Goal: Transaction & Acquisition: Download file/media

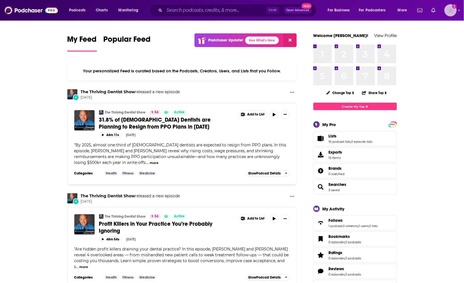
click at [449, 11] on img "Logged in as hoffmacv" at bounding box center [451, 10] width 12 height 12
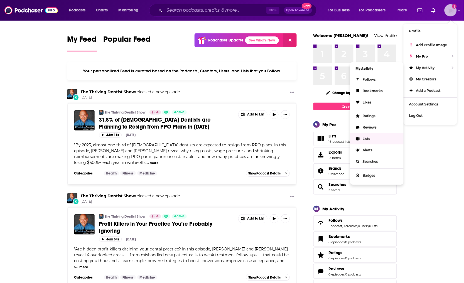
click at [377, 135] on link "Lists" at bounding box center [376, 138] width 53 height 11
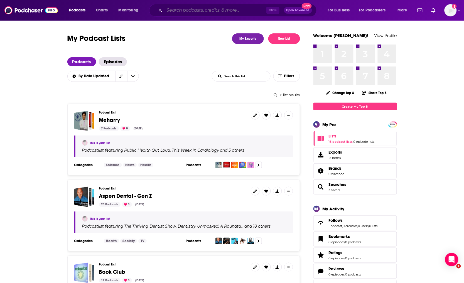
click at [201, 9] on input "Search podcasts, credits, & more..." at bounding box center [216, 10] width 102 height 9
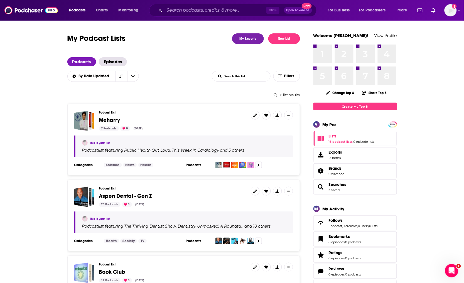
click at [169, 6] on div "Ctrl K Open Advanced New" at bounding box center [233, 10] width 168 height 13
click at [174, 9] on input "Search podcasts, credits, & more..." at bounding box center [216, 10] width 102 height 9
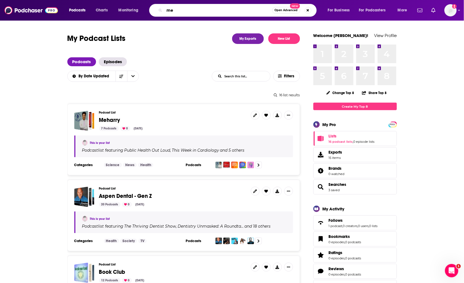
type input "m"
type input "p"
type input "health disparities"
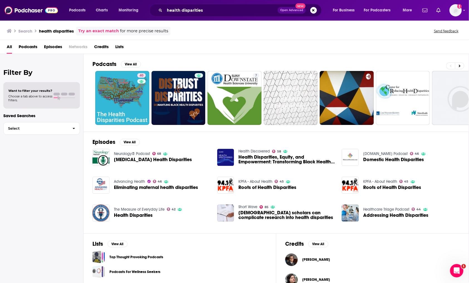
click at [21, 42] on span "Podcasts" at bounding box center [28, 47] width 19 height 11
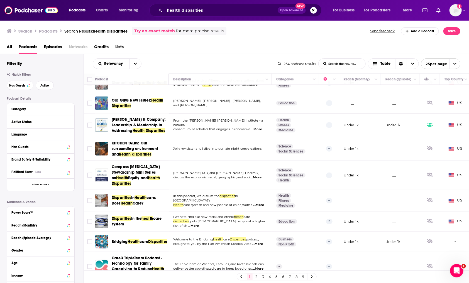
scroll to position [366, 0]
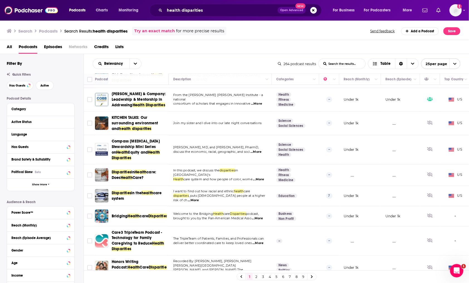
click at [255, 279] on link "2" at bounding box center [257, 277] width 6 height 7
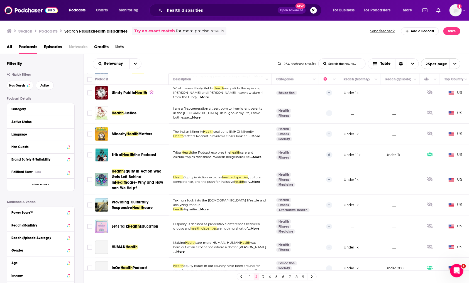
scroll to position [363, 0]
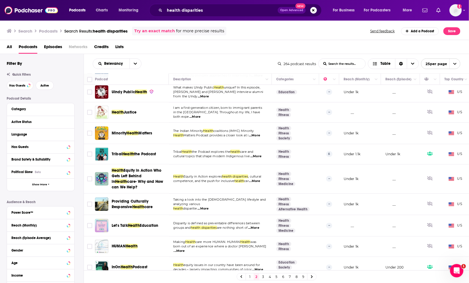
click at [261, 276] on link "3" at bounding box center [263, 277] width 6 height 7
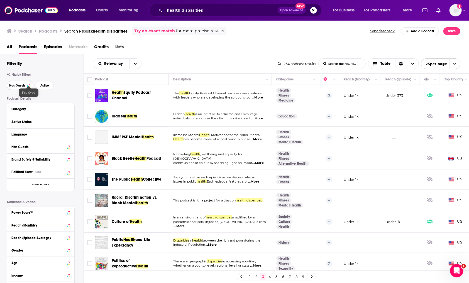
click at [27, 86] on button "Has Guests" at bounding box center [20, 85] width 27 height 9
click at [45, 84] on span "Active" at bounding box center [44, 85] width 9 height 3
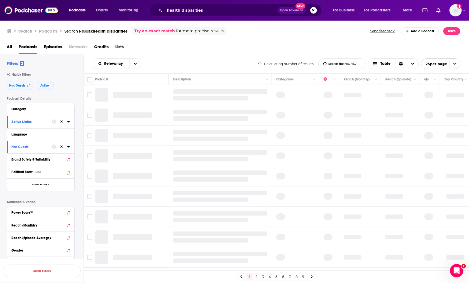
click at [48, 107] on div "Category" at bounding box center [38, 109] width 55 height 4
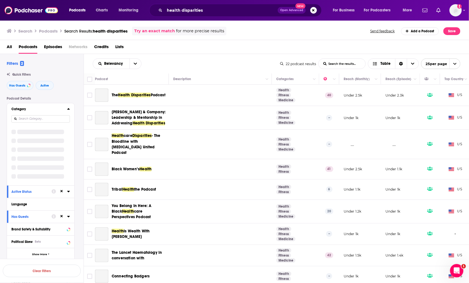
click at [22, 109] on div "Category" at bounding box center [37, 109] width 52 height 4
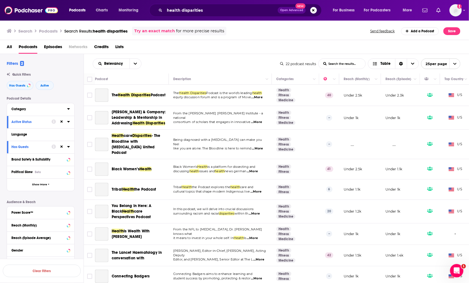
click at [22, 110] on div "Category" at bounding box center [37, 109] width 52 height 4
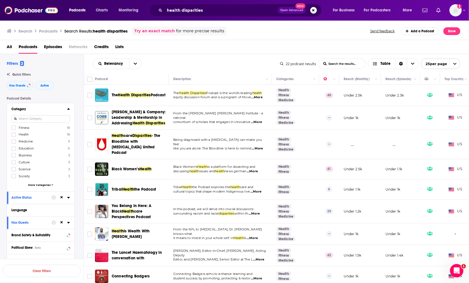
click at [25, 134] on span "Health" at bounding box center [24, 135] width 10 height 4
click at [14, 136] on input "multiSelectOption-health-1" at bounding box center [14, 136] width 0 height 0
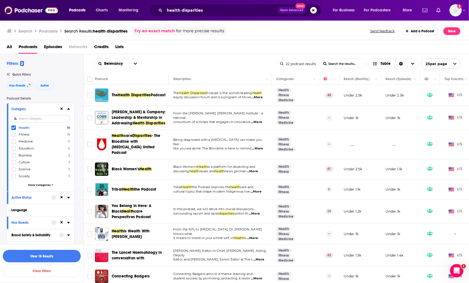
click at [62, 249] on div "Clear Filters View 18 Results" at bounding box center [42, 263] width 84 height 39
click at [63, 252] on button "View 18 Results" at bounding box center [42, 256] width 78 height 13
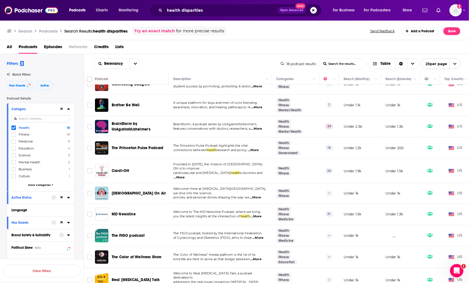
scroll to position [192, 0]
click at [207, 5] on div "health disparities Open Advanced New" at bounding box center [235, 10] width 172 height 13
click at [210, 9] on input "health disparities" at bounding box center [221, 10] width 113 height 9
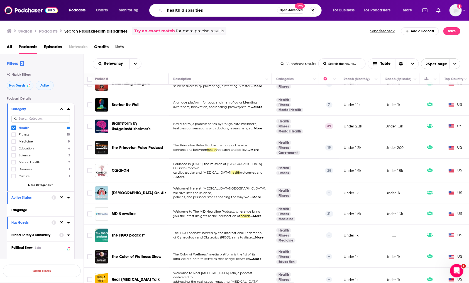
click at [210, 9] on input "health disparities" at bounding box center [221, 10] width 113 height 9
click at [461, 14] on div "Logged in as hoffmacv" at bounding box center [456, 10] width 12 height 12
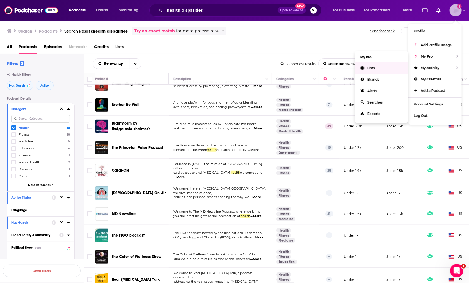
click at [377, 64] on link "Lists" at bounding box center [381, 67] width 53 height 11
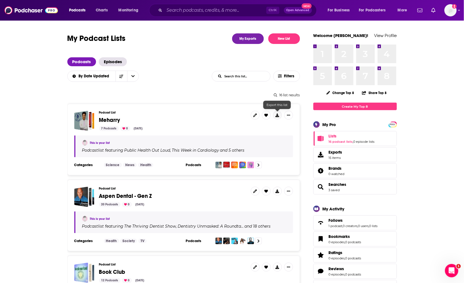
click at [279, 117] on button at bounding box center [277, 115] width 9 height 9
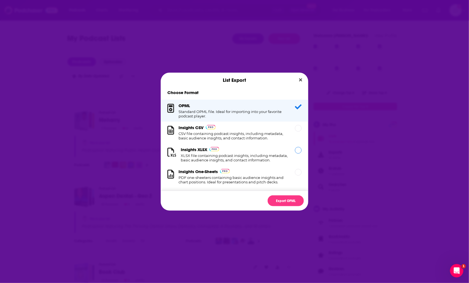
click at [244, 155] on h1 "XLSX file containing podcast insights, including metadata, basic audience insig…" at bounding box center [235, 157] width 108 height 9
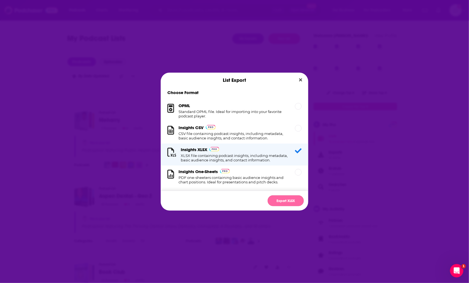
click at [285, 199] on button "Export XLSX" at bounding box center [286, 201] width 36 height 11
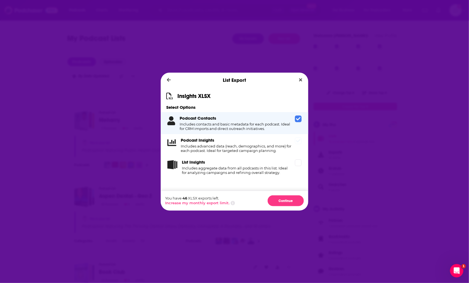
click at [277, 143] on div "Podcast Insights Includes advanced data (reach, demographics, and more) for eac…" at bounding box center [237, 145] width 112 height 15
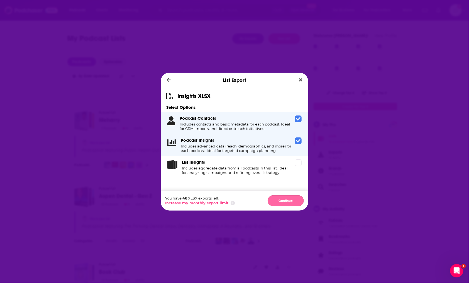
click at [292, 199] on button "Continue" at bounding box center [286, 201] width 36 height 11
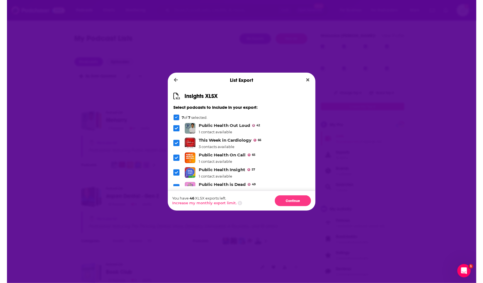
scroll to position [41, 0]
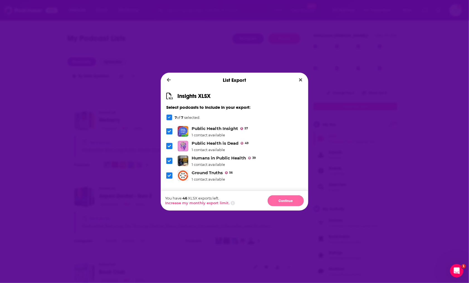
click at [279, 201] on button "Continue" at bounding box center [286, 201] width 36 height 11
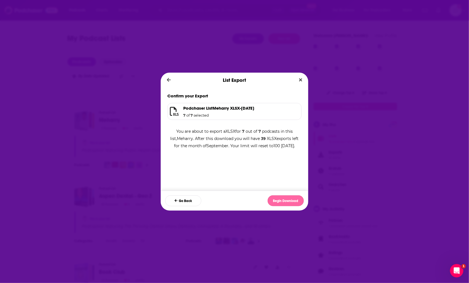
click at [283, 203] on button "Begin Download" at bounding box center [286, 201] width 36 height 11
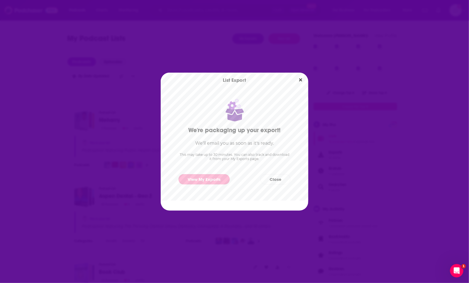
click at [213, 180] on link "View My Exports" at bounding box center [204, 179] width 51 height 10
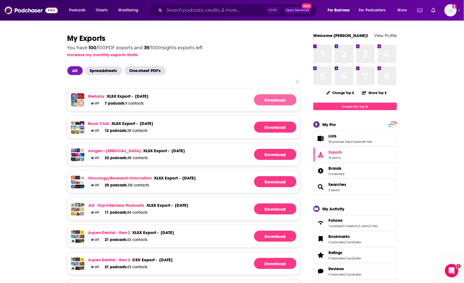
click at [264, 103] on link "Download" at bounding box center [275, 99] width 42 height 11
drag, startPoint x: 50, startPoint y: 248, endPoint x: 123, endPoint y: 255, distance: 73.5
drag, startPoint x: 48, startPoint y: 50, endPoint x: 108, endPoint y: 1, distance: 77.2
